Goal: Task Accomplishment & Management: Complete application form

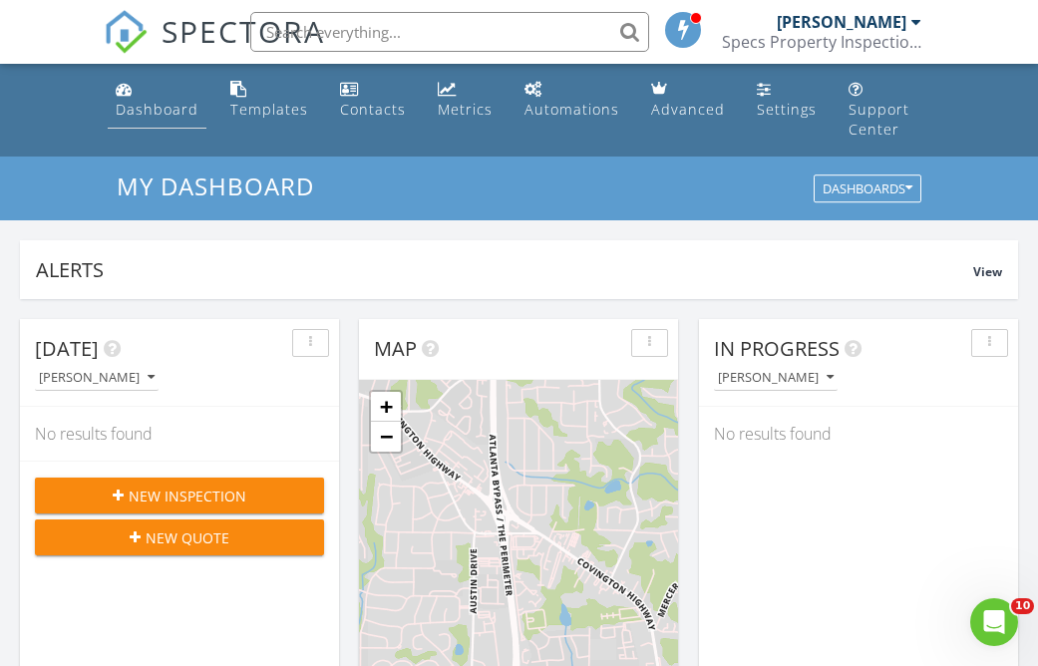
click at [154, 105] on div "Dashboard" at bounding box center [157, 109] width 83 height 19
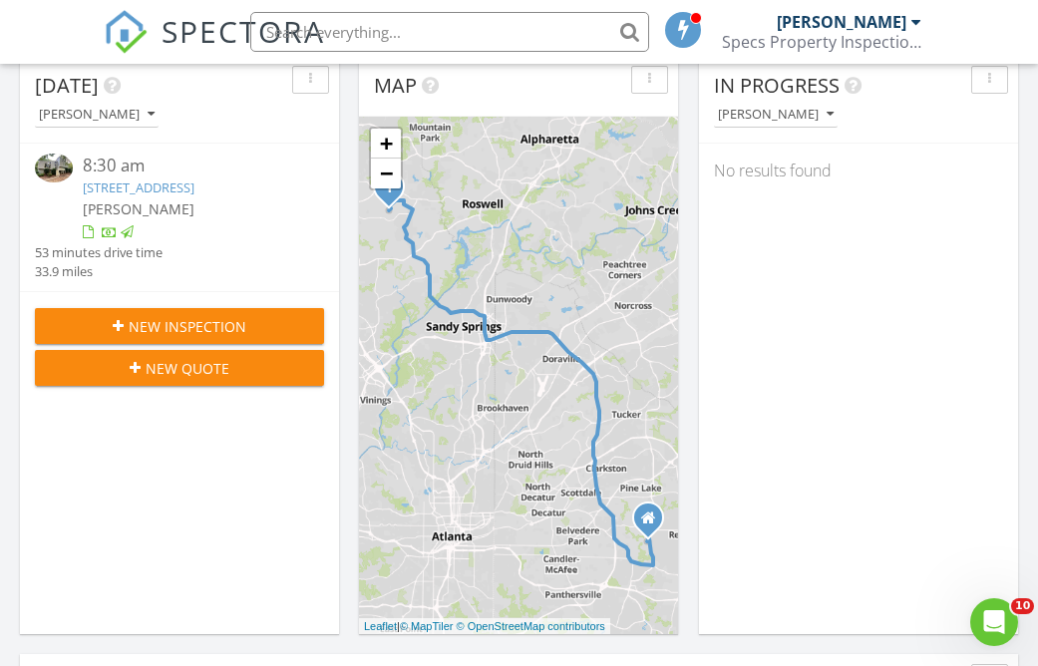
scroll to position [264, 0]
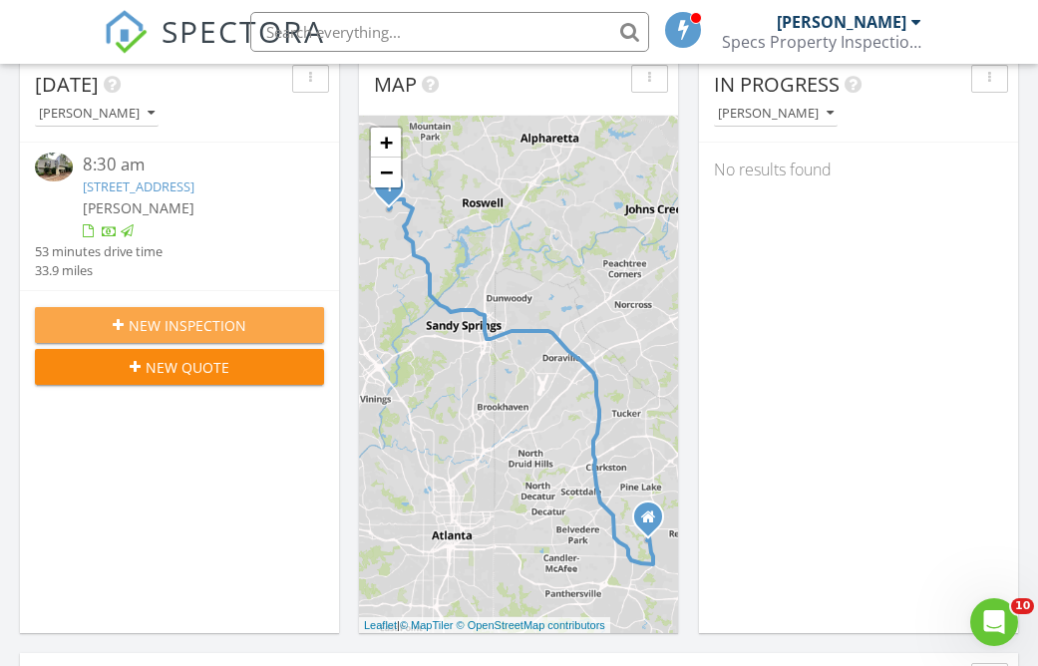
click at [228, 327] on span "New Inspection" at bounding box center [188, 325] width 118 height 21
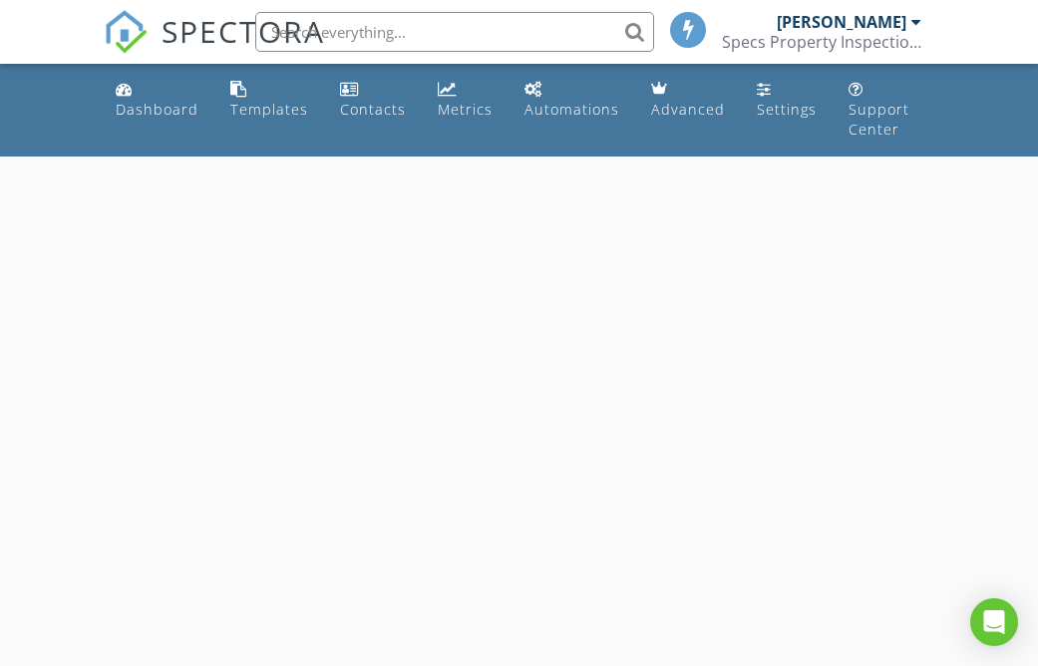
select select "7"
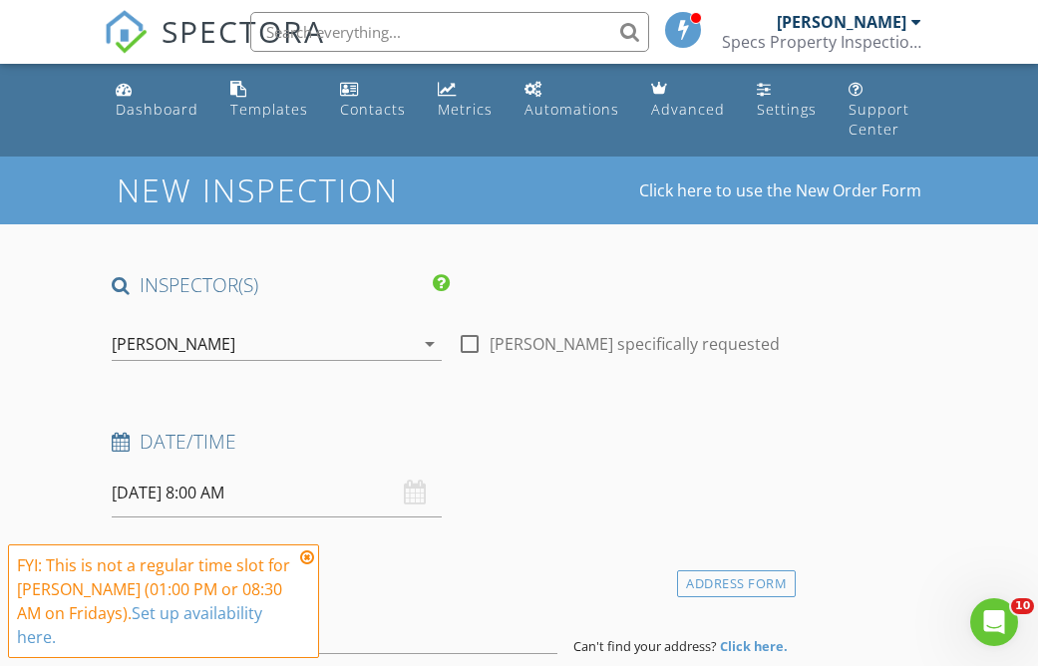
click at [268, 488] on input "08/29/2025 8:00 AM" at bounding box center [277, 493] width 330 height 49
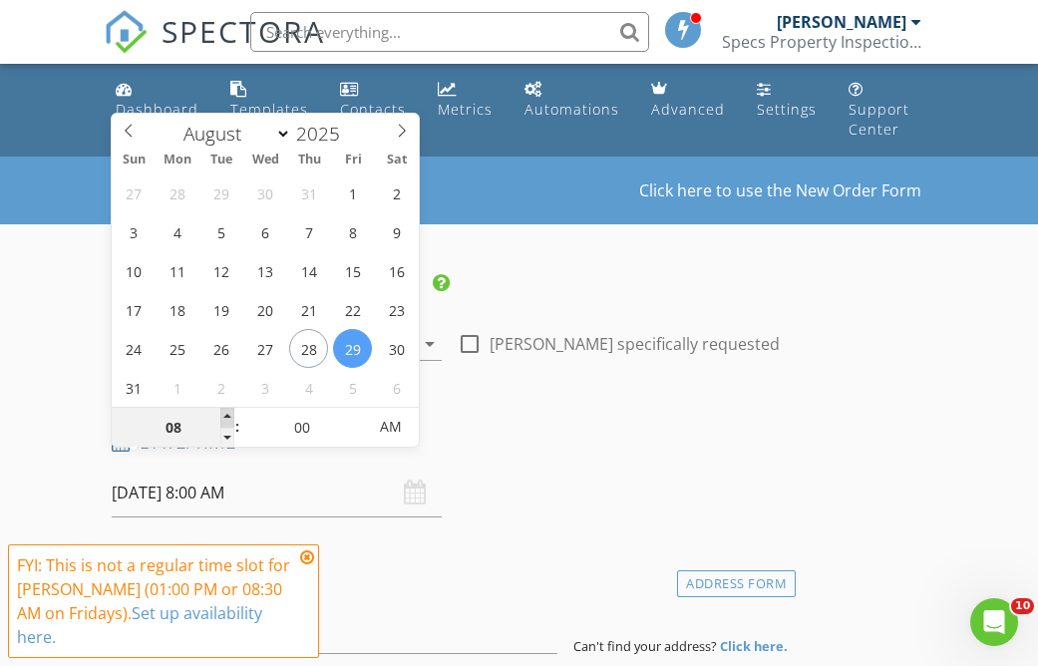
type input "09"
type input "08/29/2025 9:00 AM"
click at [228, 414] on span at bounding box center [227, 418] width 14 height 20
type input "10"
type input "08/29/2025 10:00 AM"
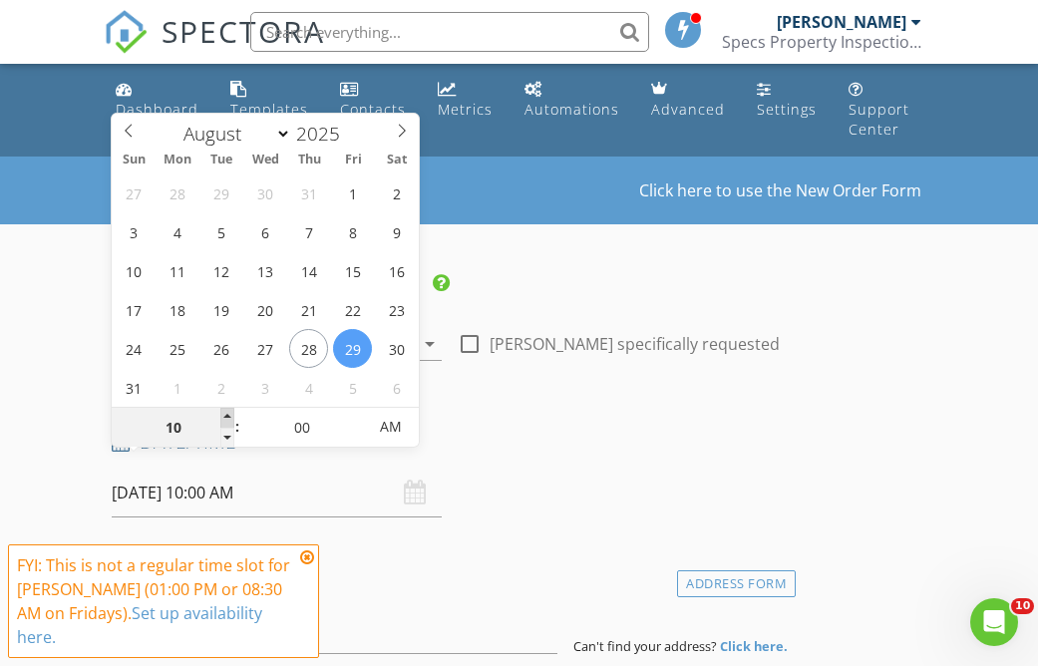
click at [228, 414] on span at bounding box center [227, 418] width 14 height 20
type input "11"
type input "08/29/2025 11:00 AM"
click at [228, 414] on span at bounding box center [227, 418] width 14 height 20
type input "12"
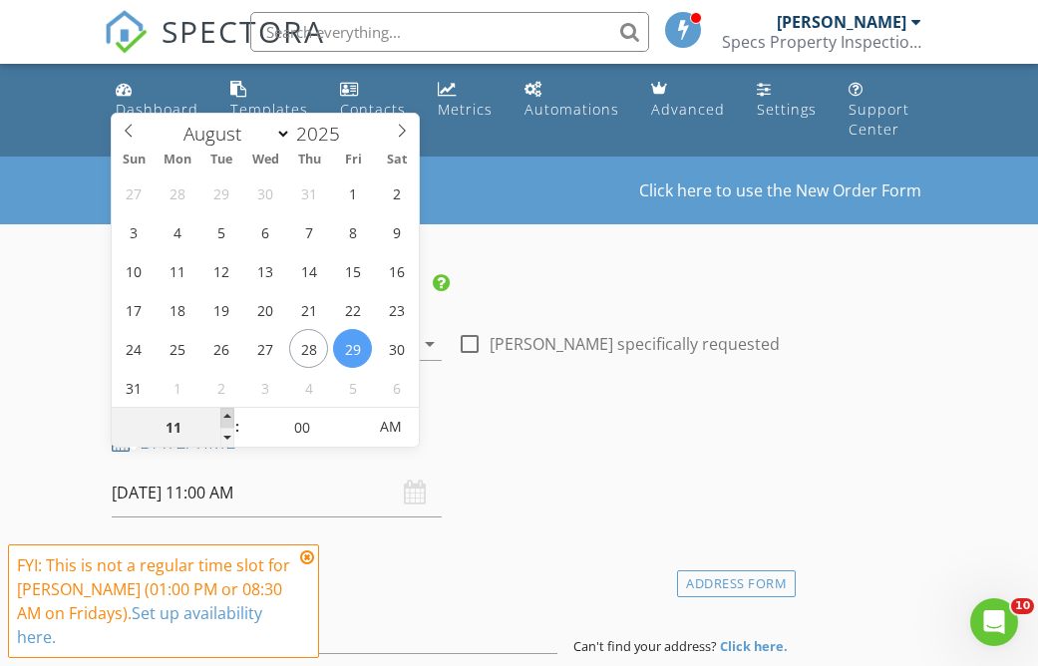
type input "08/29/2025 12:00 PM"
click at [228, 414] on span at bounding box center [227, 418] width 14 height 20
type input "01"
type input "[DATE] 1:00 PM"
click at [228, 414] on span at bounding box center [227, 418] width 14 height 20
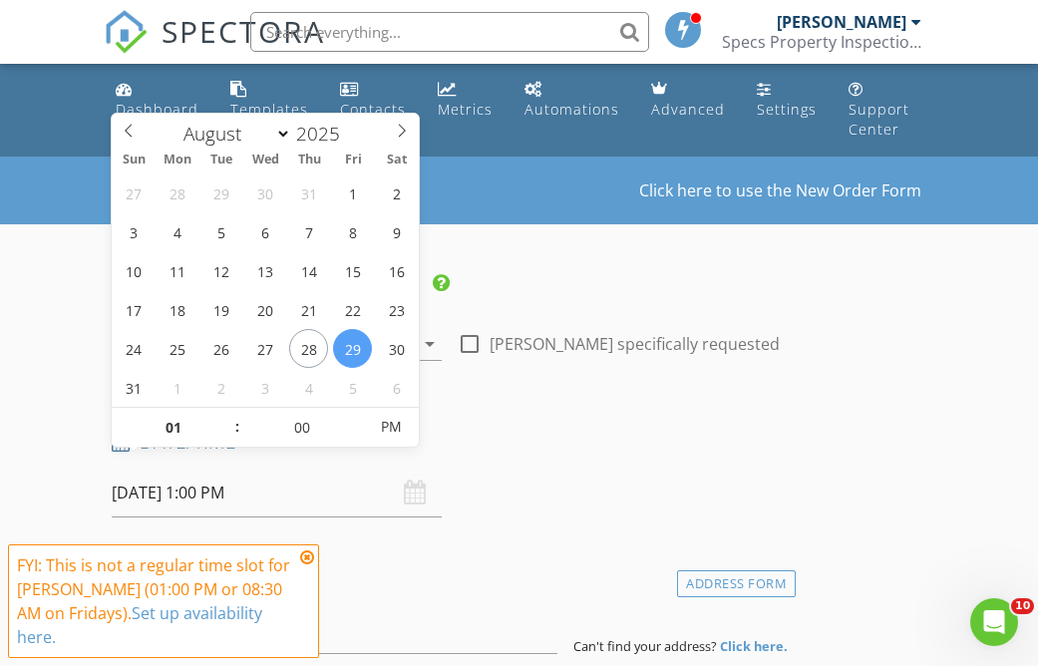
click at [523, 433] on h4 "Date/Time" at bounding box center [450, 442] width 676 height 26
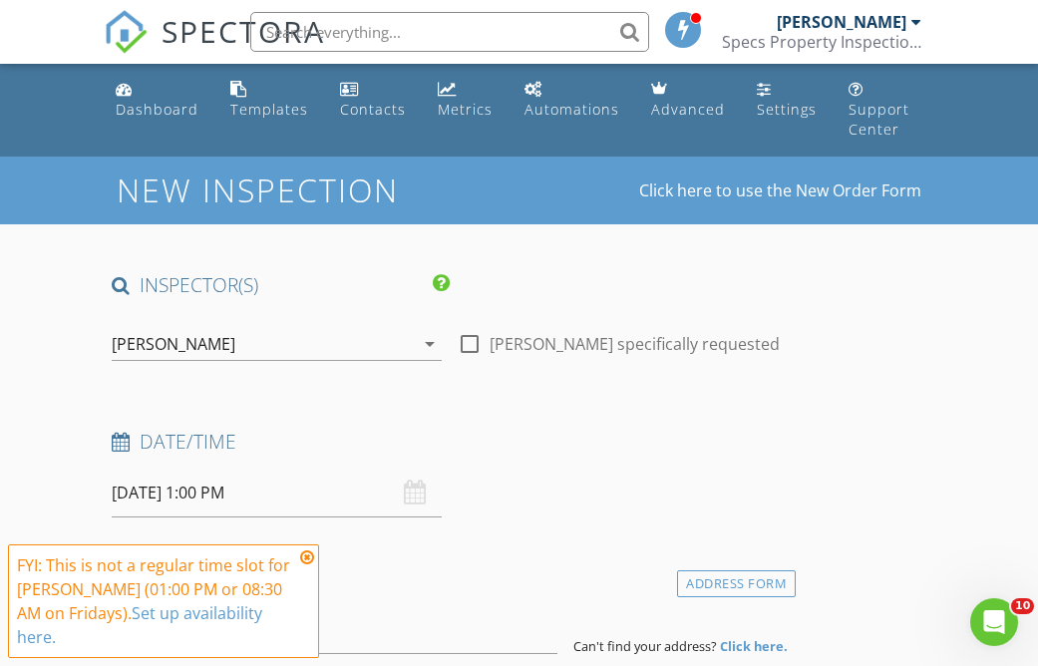
click at [305, 558] on icon at bounding box center [307, 557] width 14 height 16
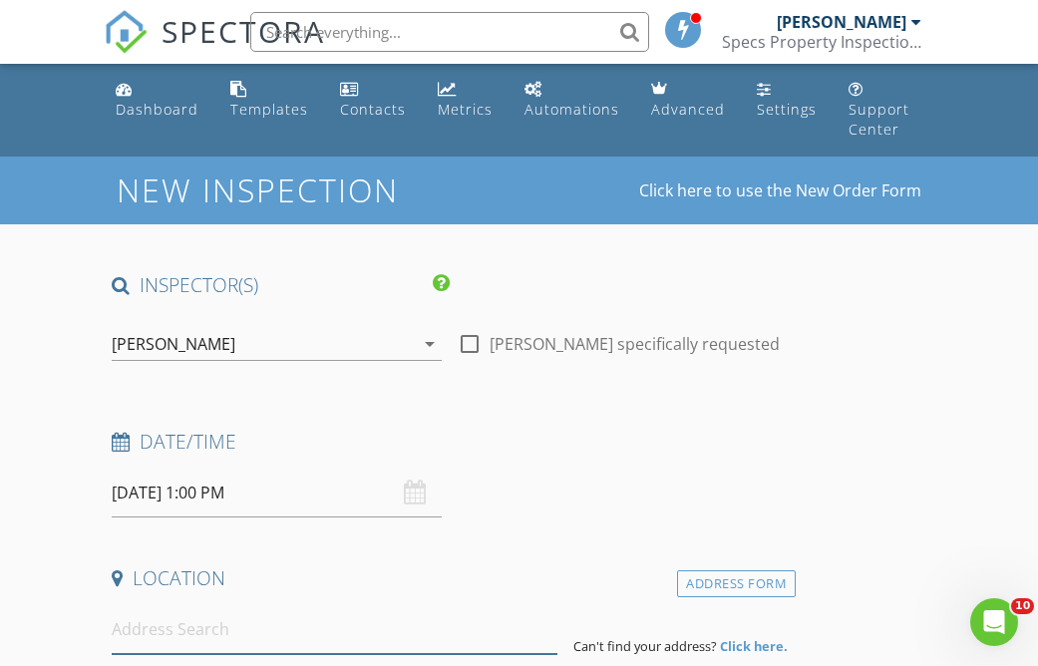
click at [270, 614] on input at bounding box center [335, 629] width 446 height 49
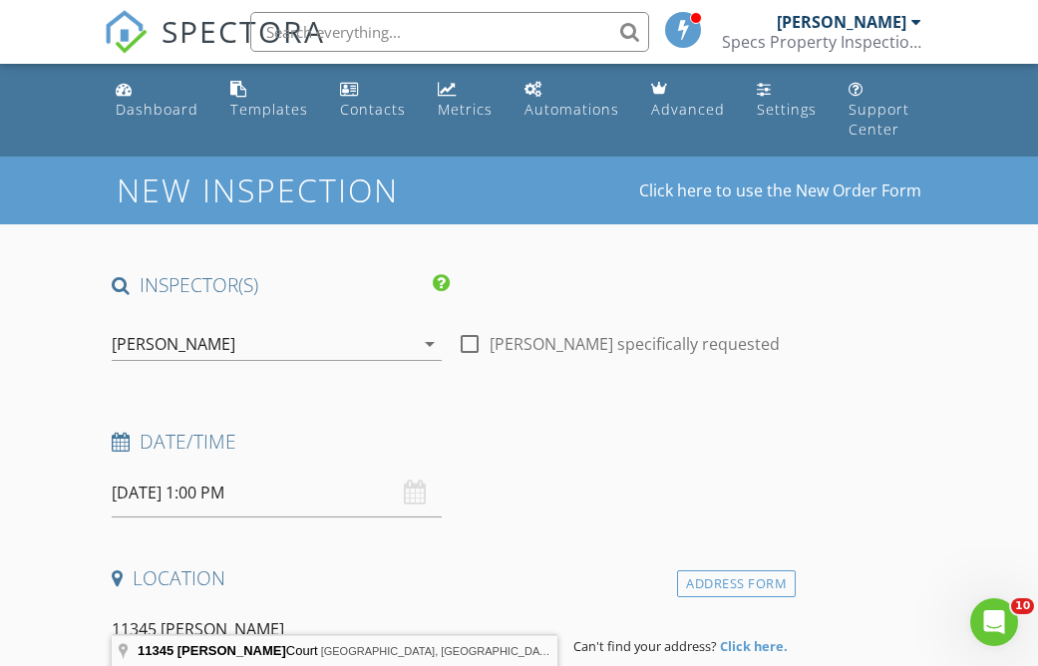
type input "11345 Conner Court, Hampton, GA, USA"
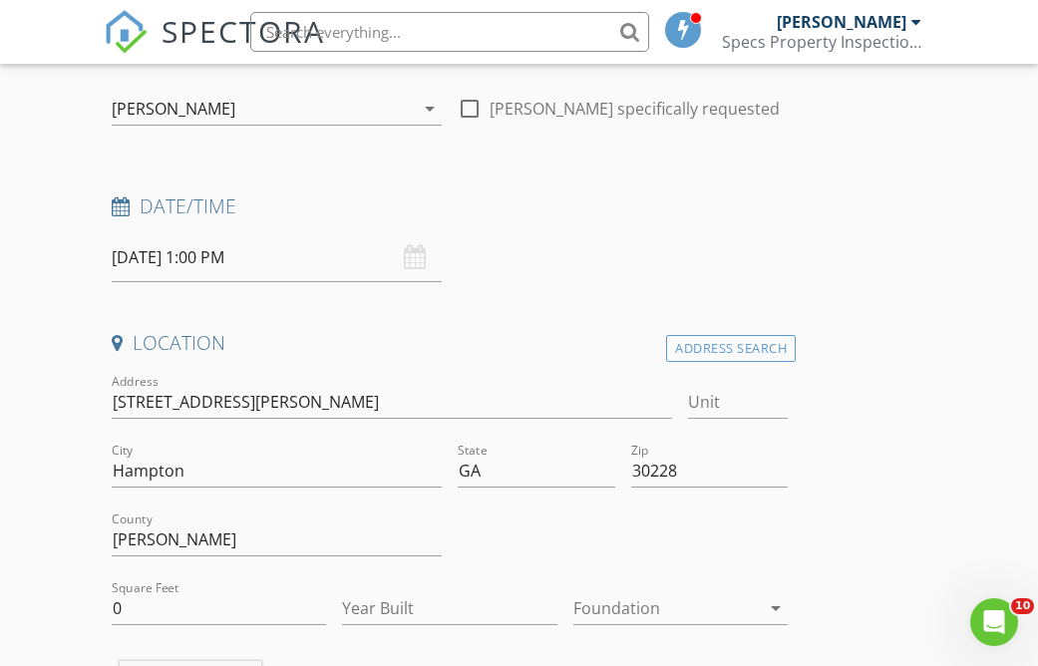
scroll to position [243, 0]
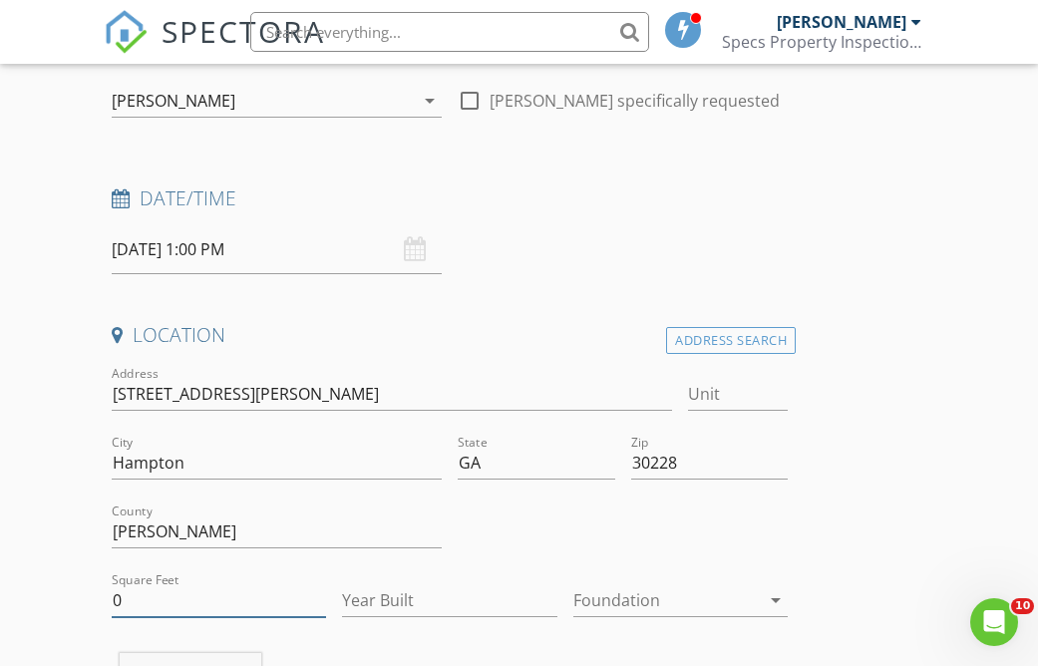
click at [166, 584] on input "0" at bounding box center [219, 600] width 214 height 33
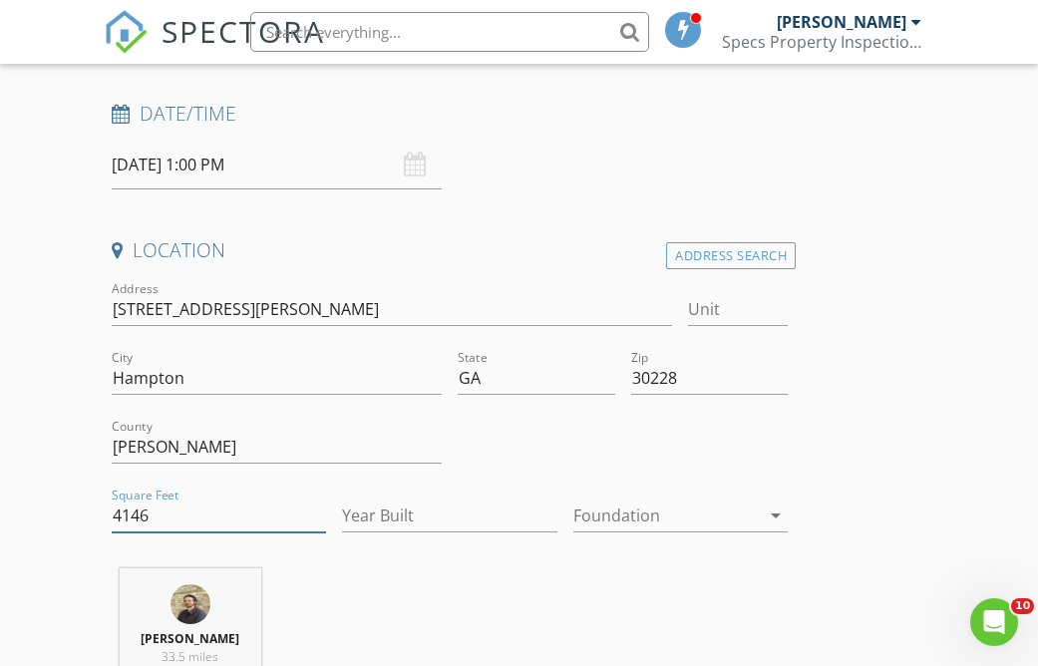
scroll to position [397, 0]
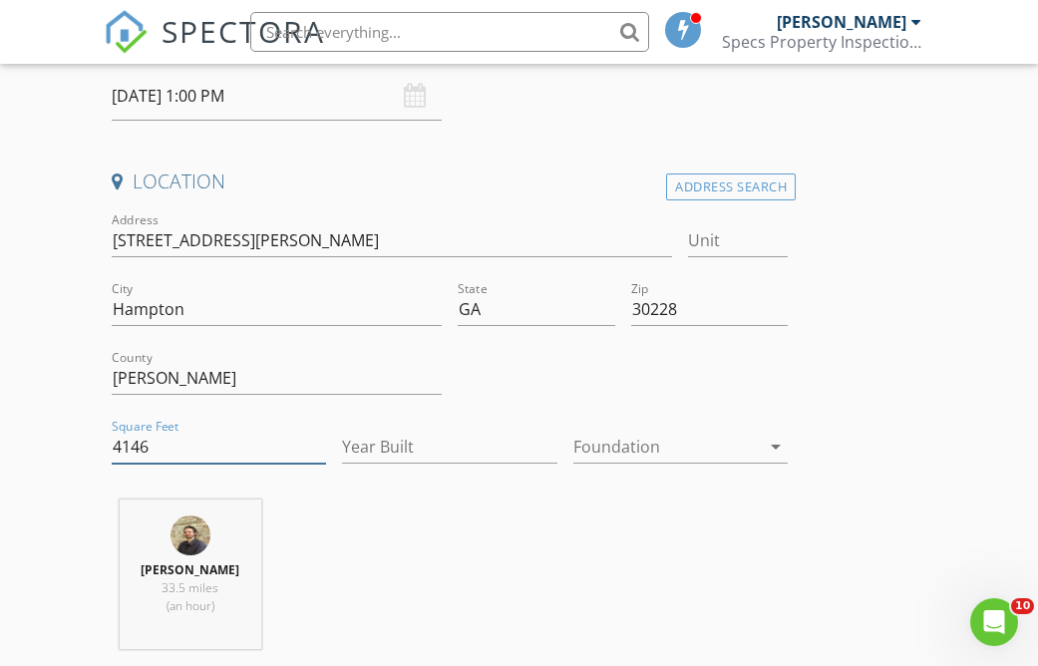
type input "4146"
click at [408, 431] on input "Year Built" at bounding box center [449, 447] width 214 height 33
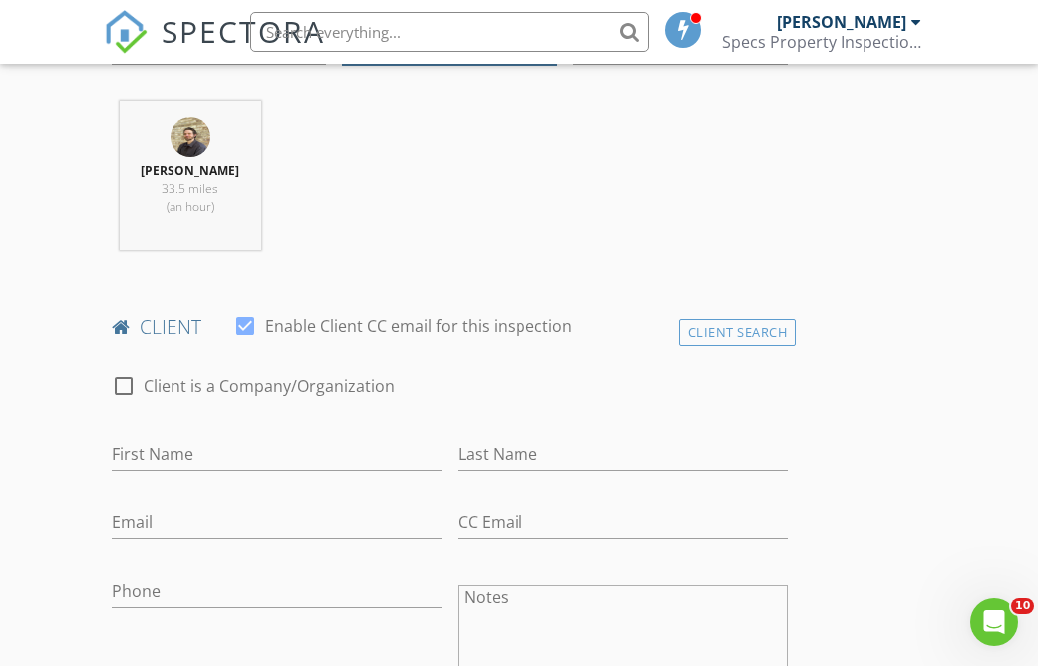
scroll to position [797, 0]
type input "2006"
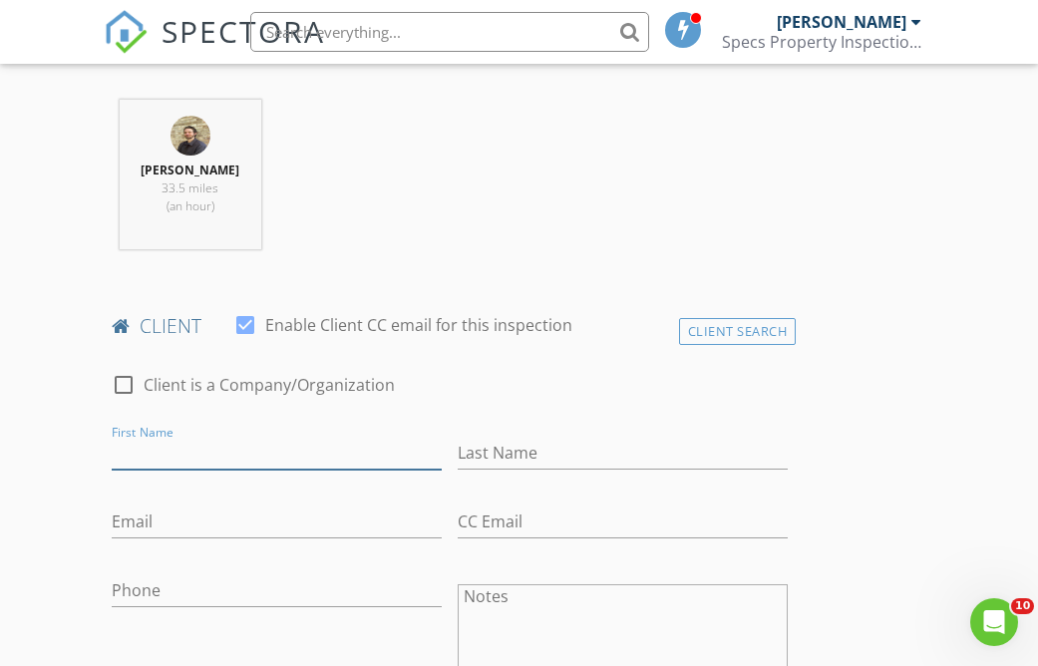
click at [315, 437] on input "First Name" at bounding box center [277, 453] width 330 height 33
type input "[PERSON_NAME]"
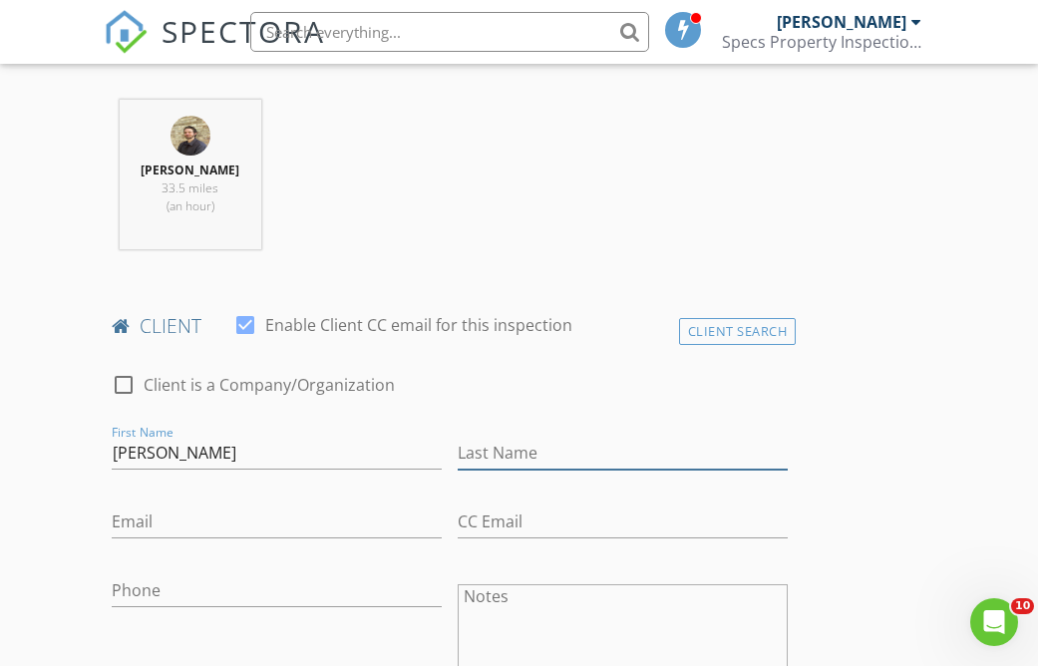
click at [525, 437] on input "Last Name" at bounding box center [623, 453] width 330 height 33
type input "Brown"
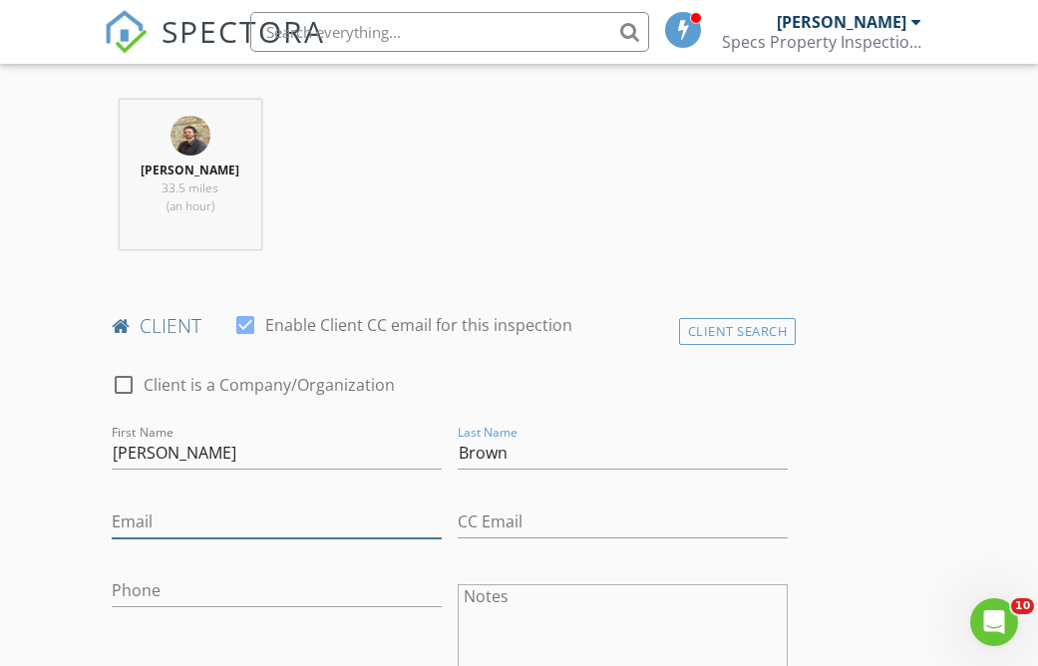
click at [301, 506] on input "Email" at bounding box center [277, 521] width 330 height 33
type input "[EMAIL_ADDRESS][DOMAIN_NAME]"
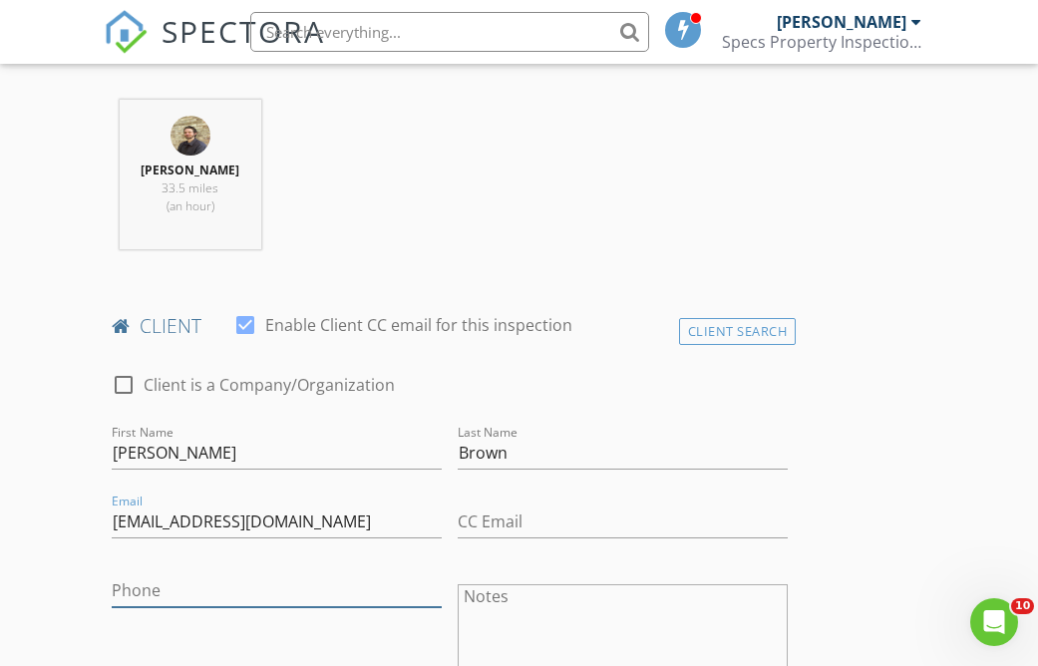
click at [206, 574] on input "Phone" at bounding box center [277, 590] width 330 height 33
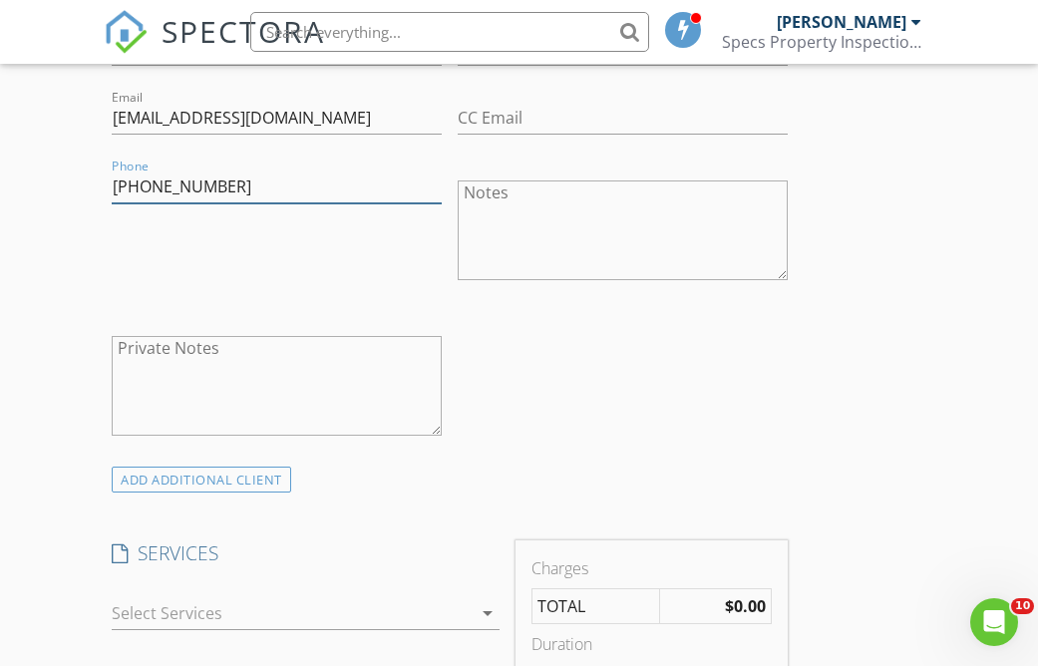
scroll to position [1202, 0]
type input "[PHONE_NUMBER]"
click at [196, 598] on div at bounding box center [292, 611] width 360 height 32
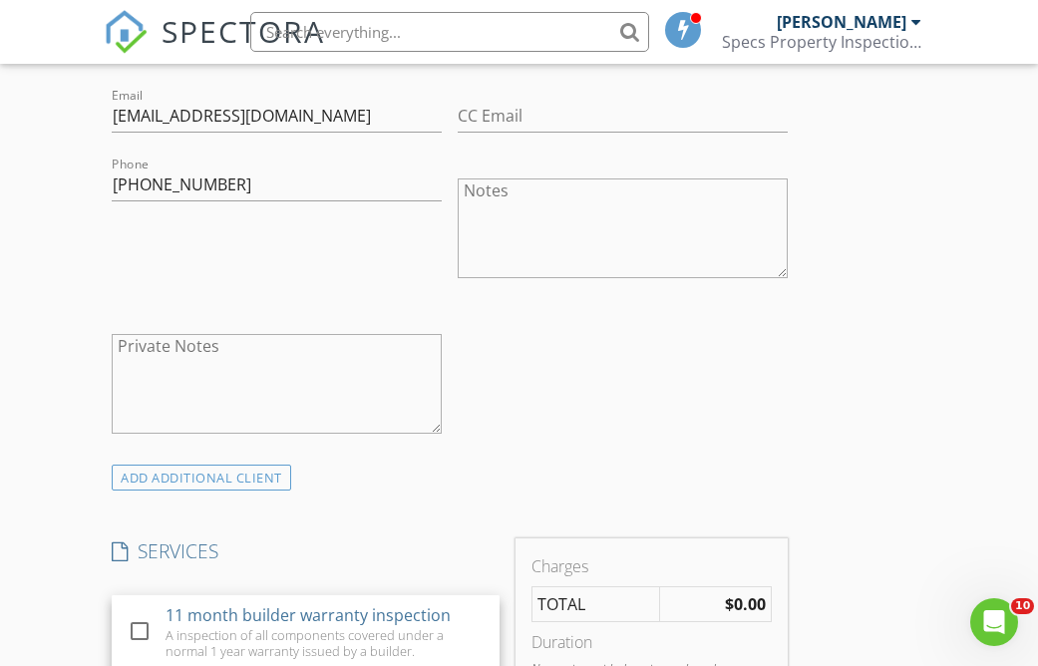
scroll to position [1402, 0]
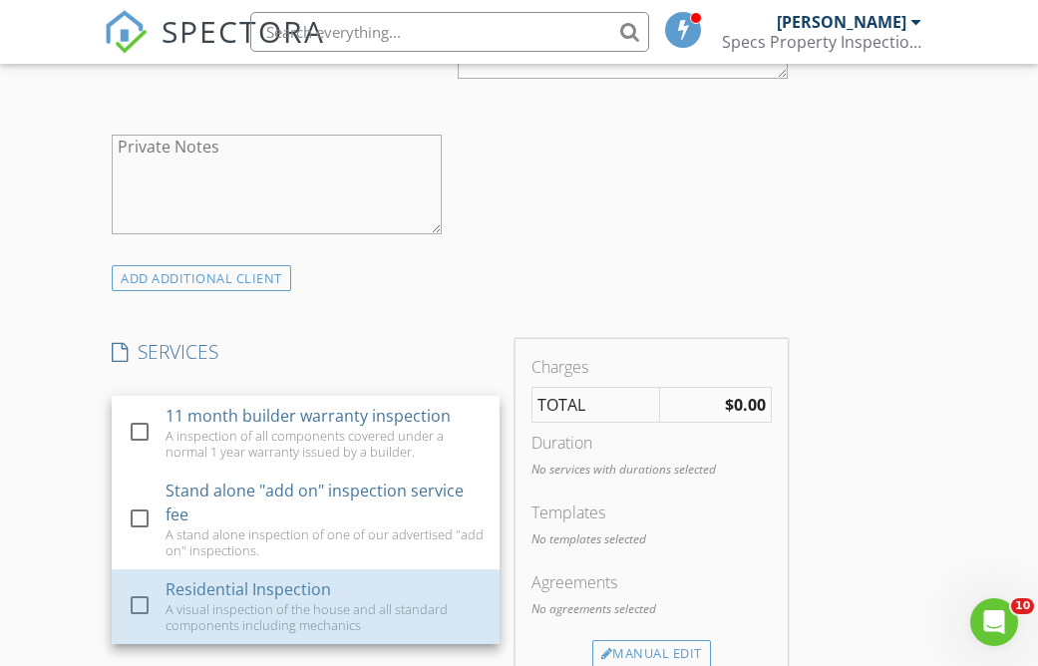
click at [196, 601] on div "A visual inspection of the house and all standard components including mechanics" at bounding box center [324, 617] width 318 height 32
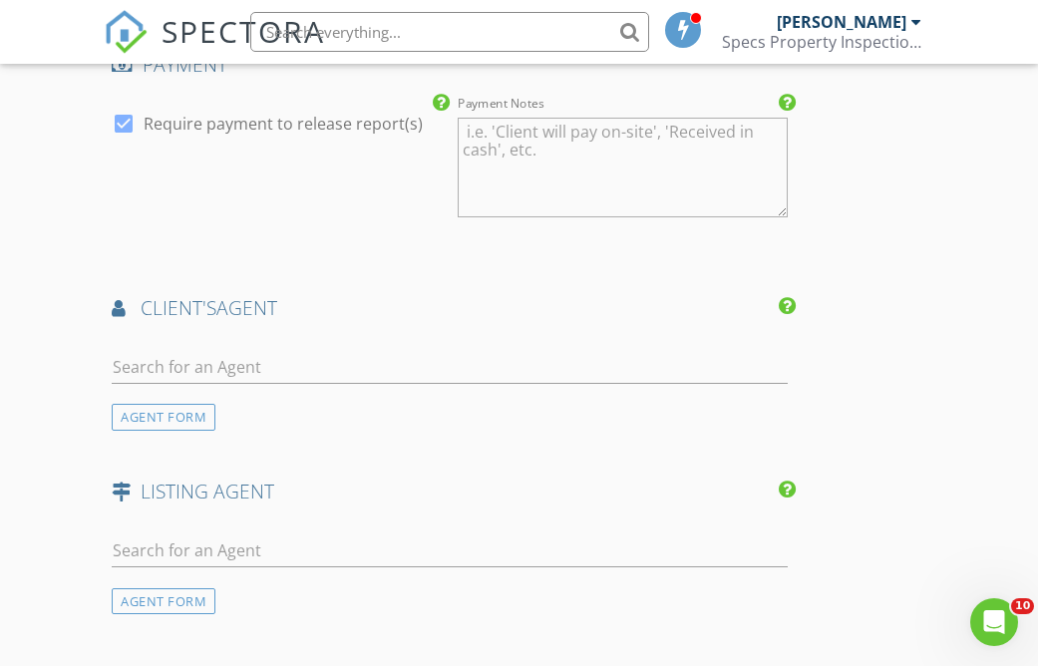
scroll to position [2271, 0]
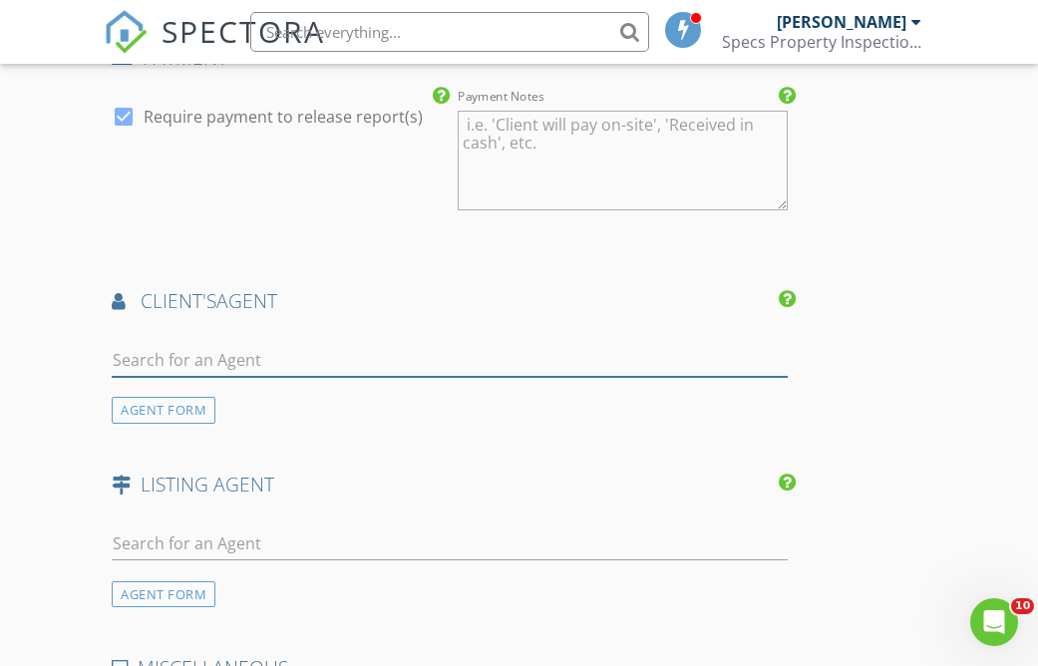
click at [392, 344] on input "text" at bounding box center [450, 360] width 676 height 33
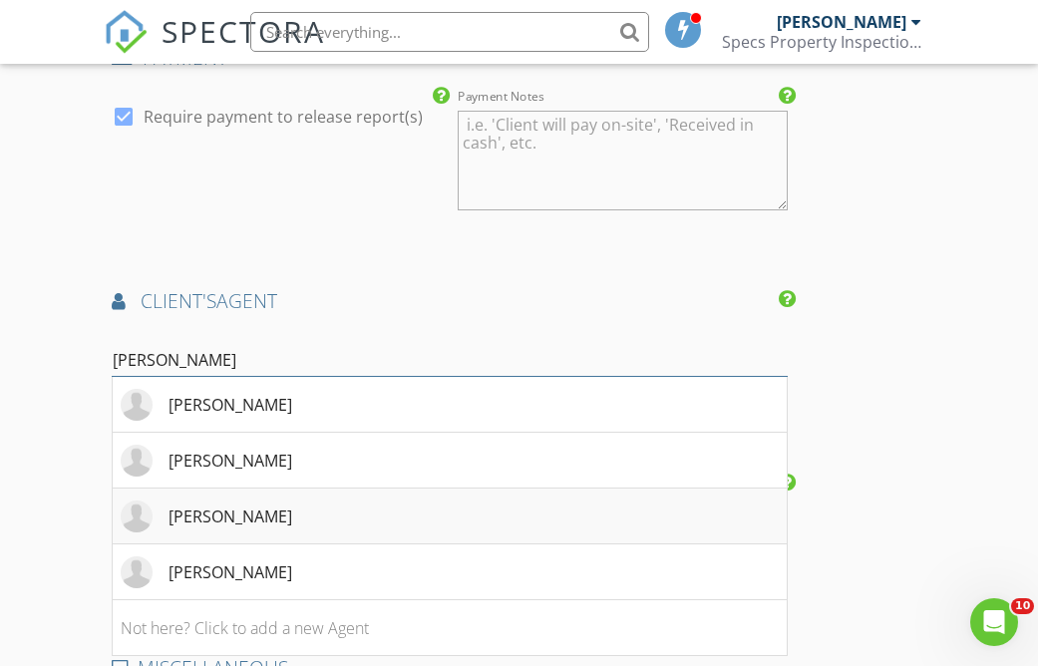
type input "stacy"
click at [294, 496] on li "[PERSON_NAME]" at bounding box center [450, 517] width 674 height 56
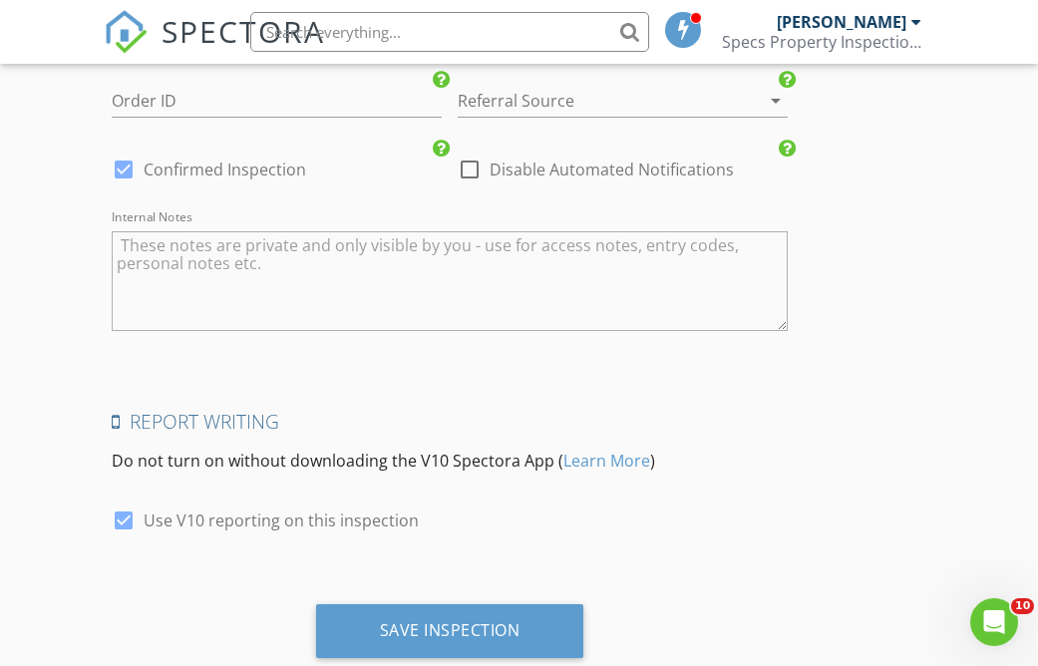
scroll to position [3386, 0]
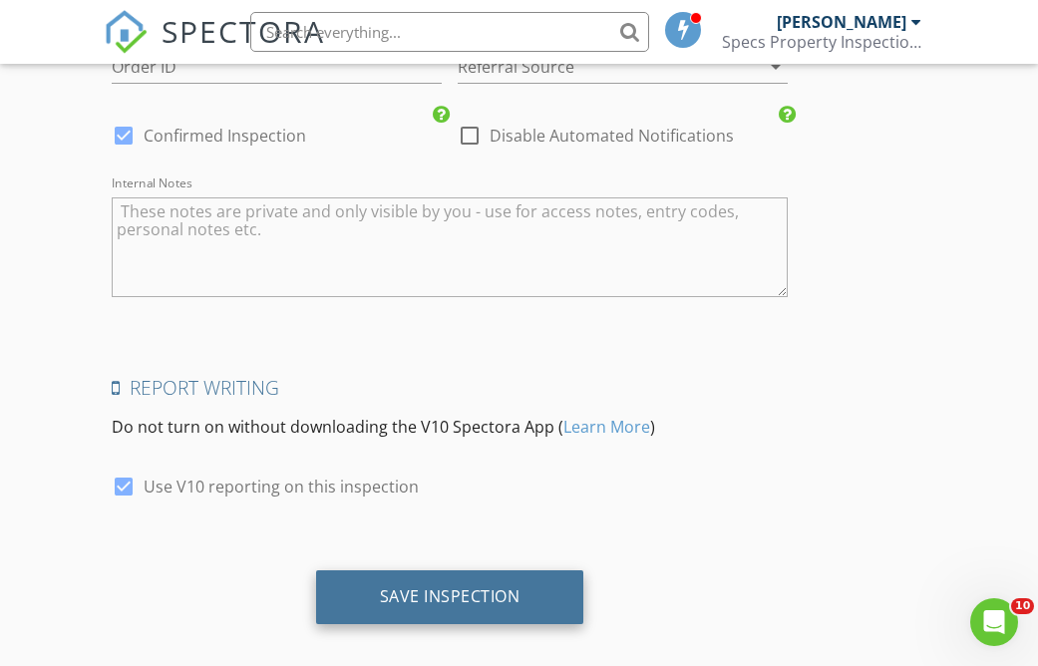
click at [415, 586] on div "Save Inspection" at bounding box center [450, 596] width 141 height 20
